Goal: Use online tool/utility: Utilize a website feature to perform a specific function

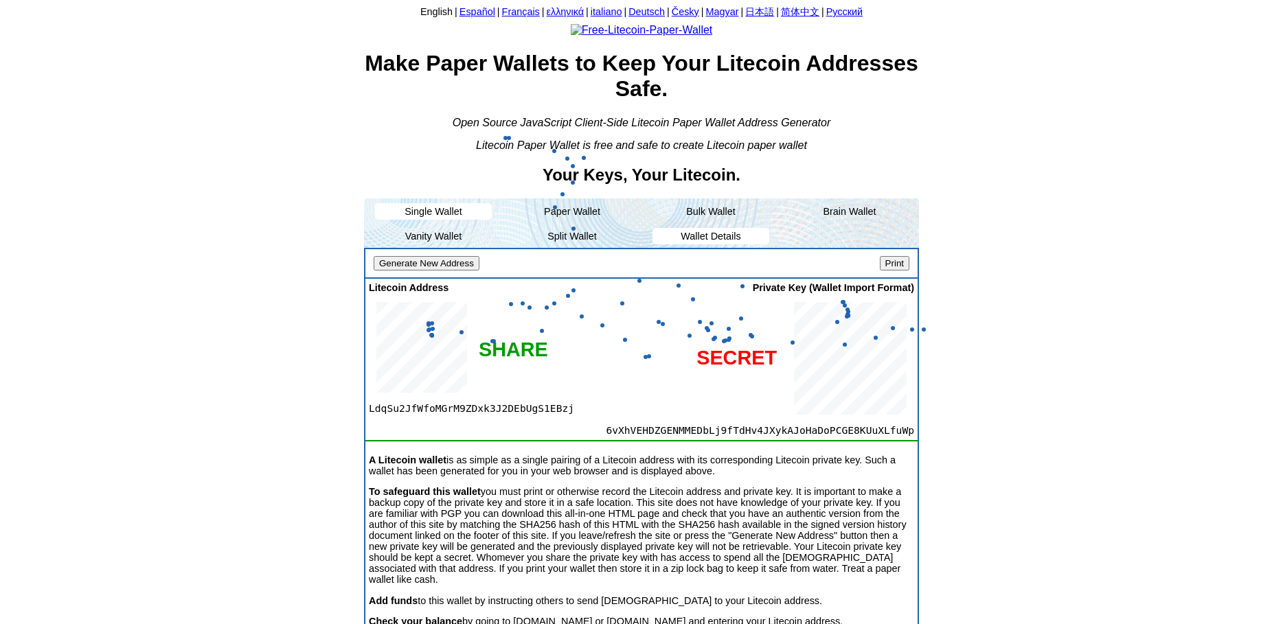
click at [698, 245] on li "Wallet Details" at bounding box center [710, 236] width 117 height 16
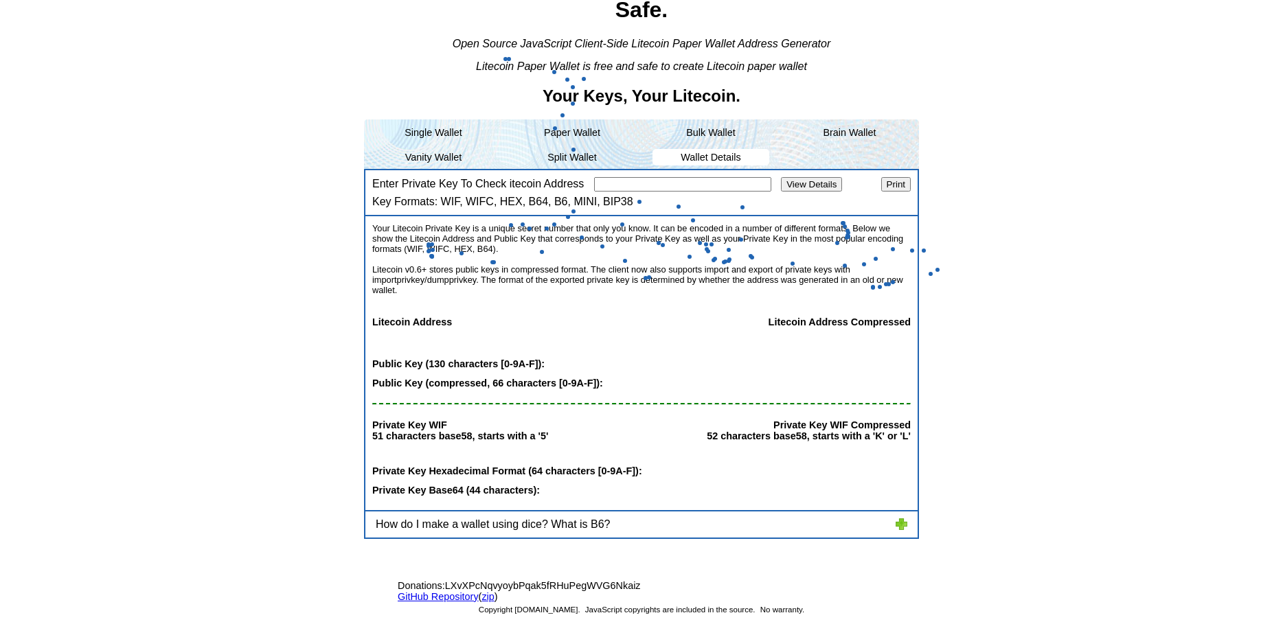
scroll to position [168, 0]
paste input "e3b0c44298fc1c149afbf4c8996fb92427ae41e4649b934ca495991b7852b855"
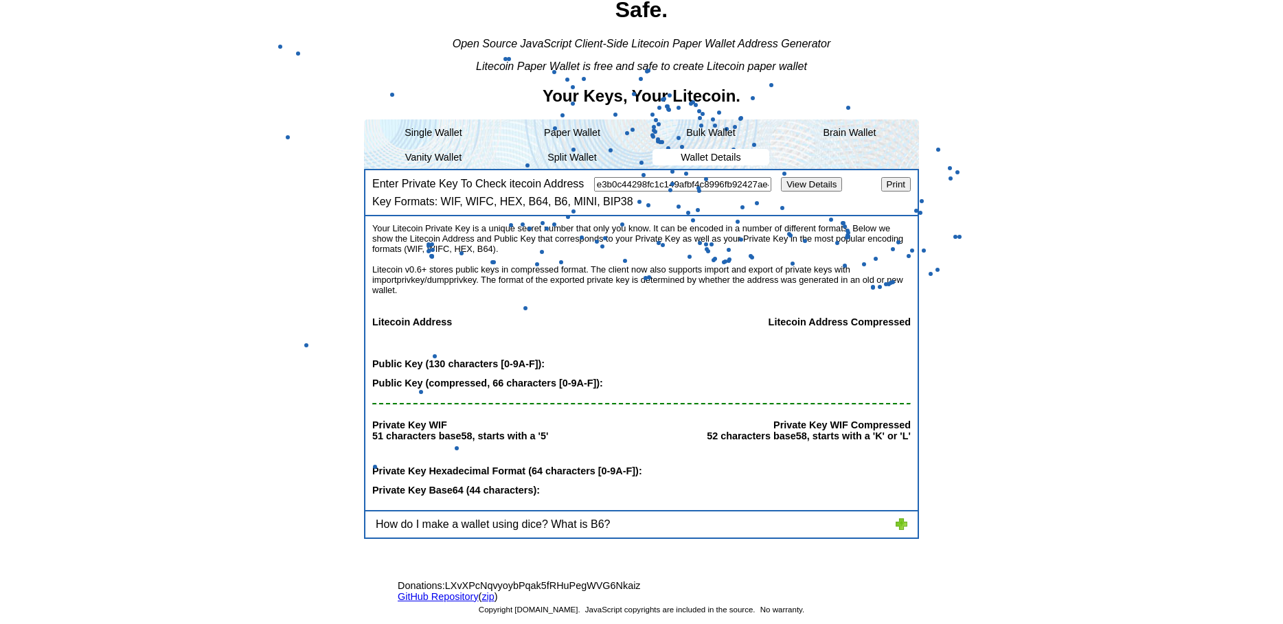
scroll to position [0, 141]
type input "e3b0c44298fc1c149afbf4c8996fb92427ae41e4649b934ca495991b7852b855"
click at [803, 180] on input "View Details" at bounding box center [811, 184] width 61 height 14
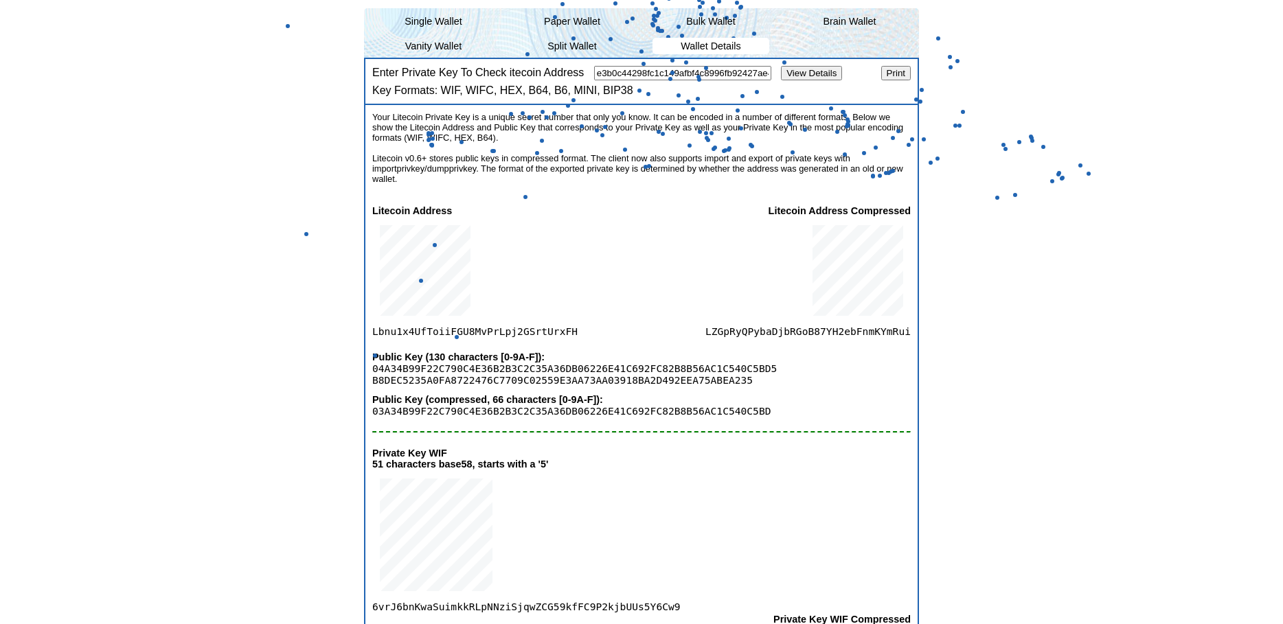
scroll to position [168, 0]
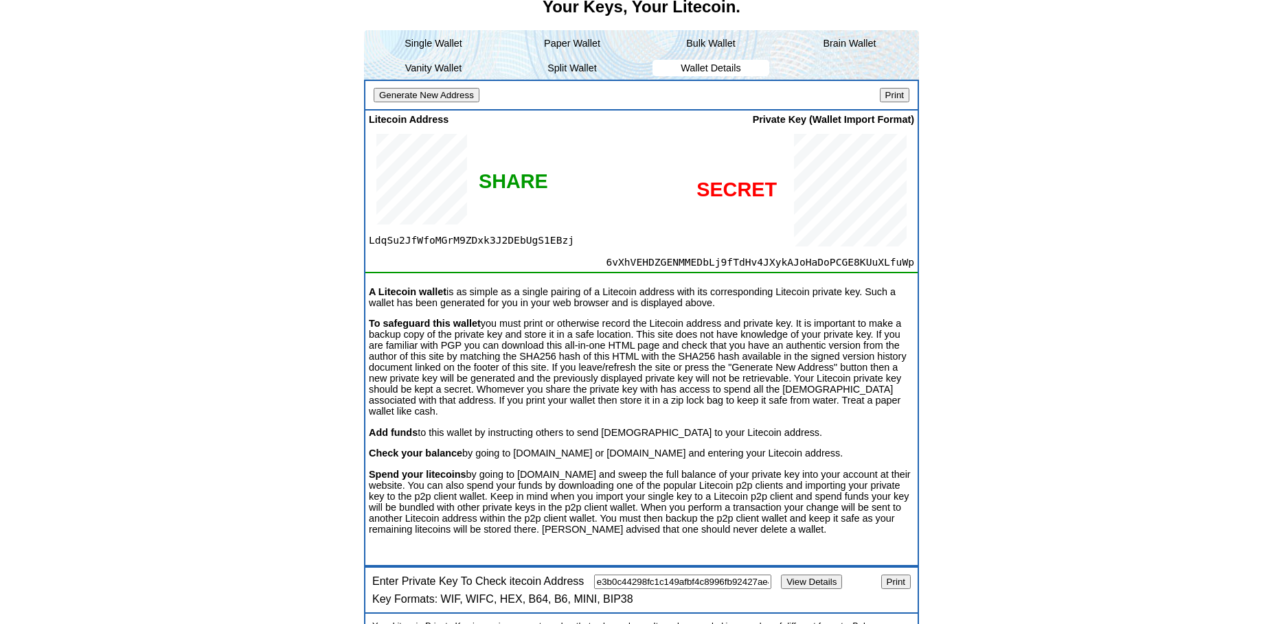
click at [697, 76] on li "Wallet Details" at bounding box center [710, 68] width 117 height 16
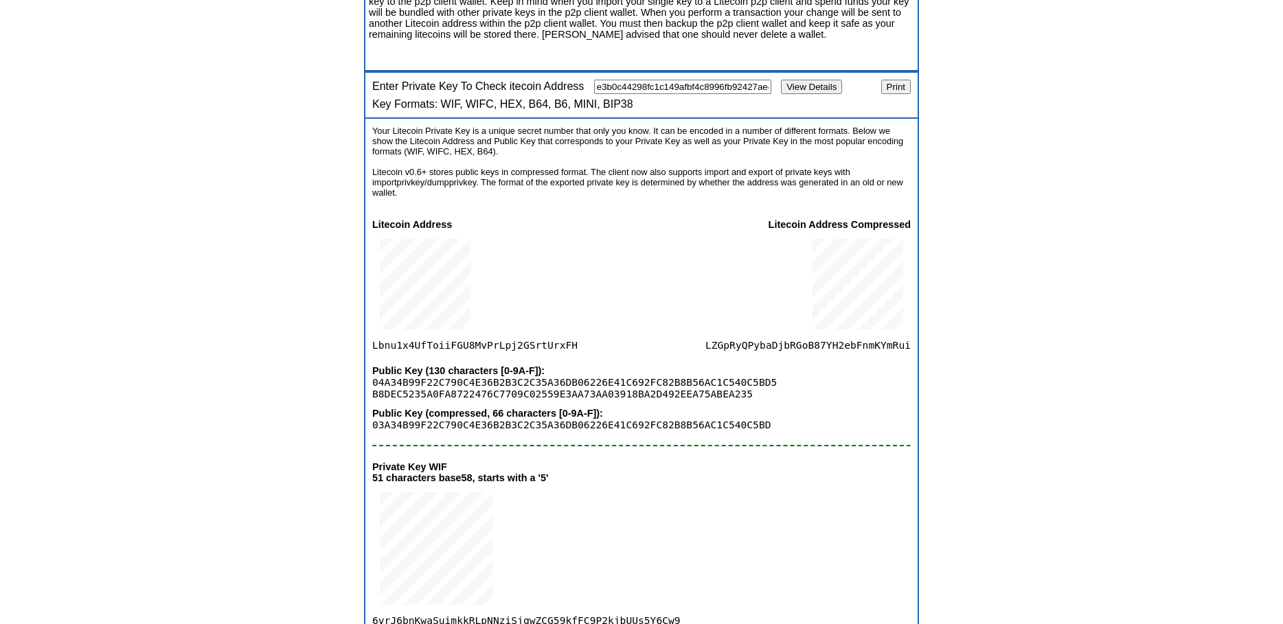
scroll to position [688, 0]
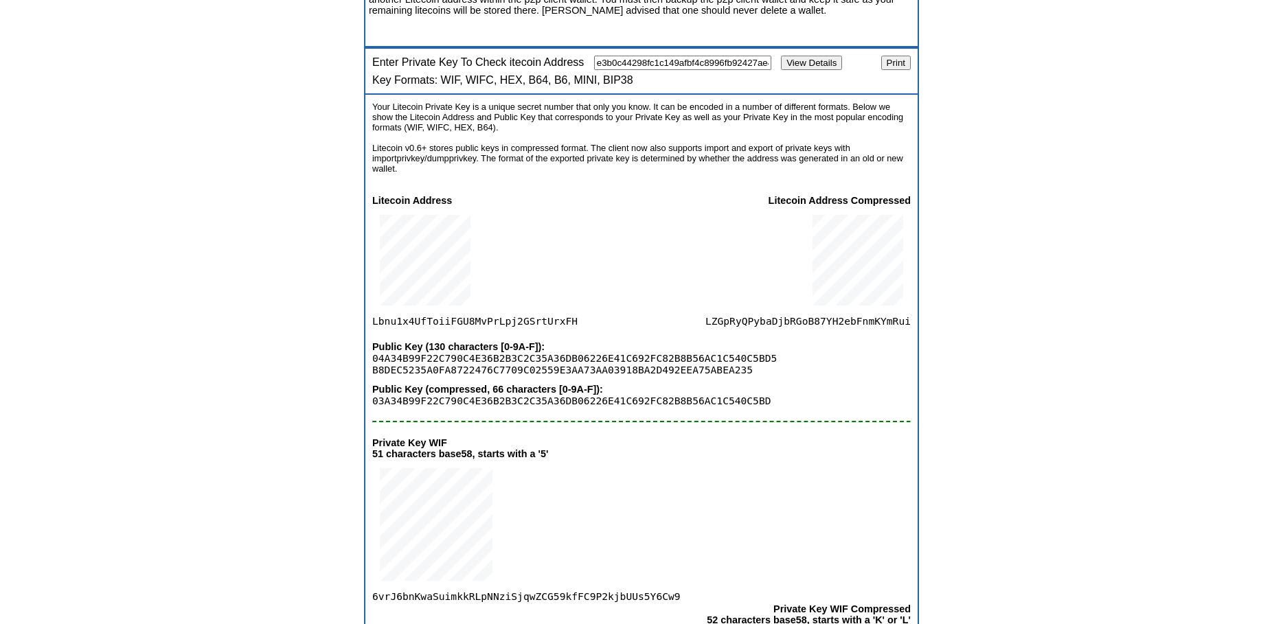
click at [813, 327] on span "LZGpRyQPybaDjbRGoB87YH2ebFnmKYmRui" at bounding box center [807, 266] width 205 height 121
copy span "LZGpRyQPybaDjbRGoB87YH2ebFnmKYmRui"
